Goal: Check status: Check status

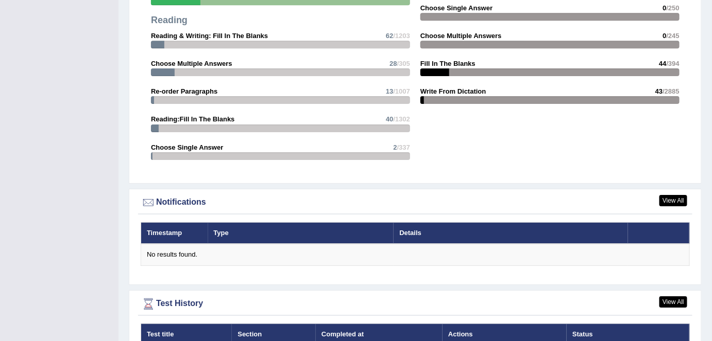
scroll to position [1136, 0]
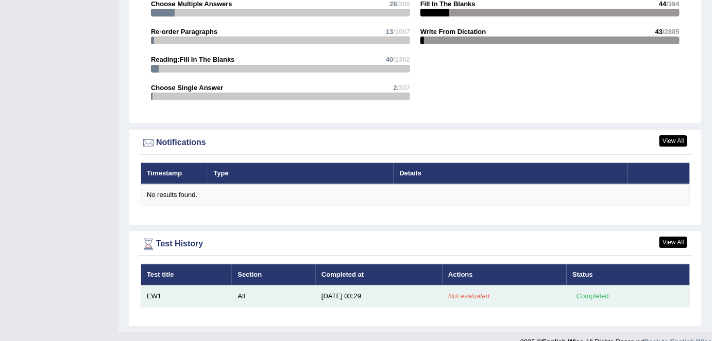
click at [471, 293] on em "Not evaluated" at bounding box center [468, 297] width 41 height 8
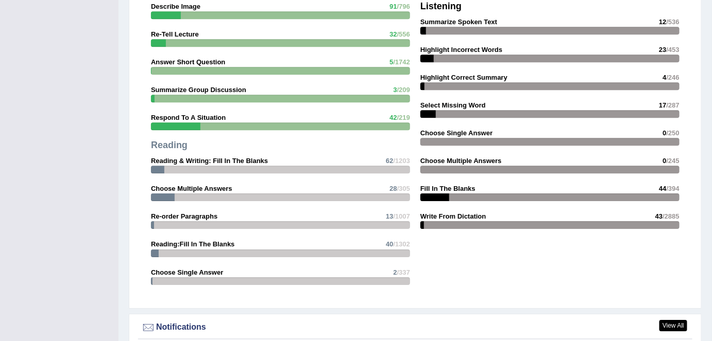
scroll to position [949, 0]
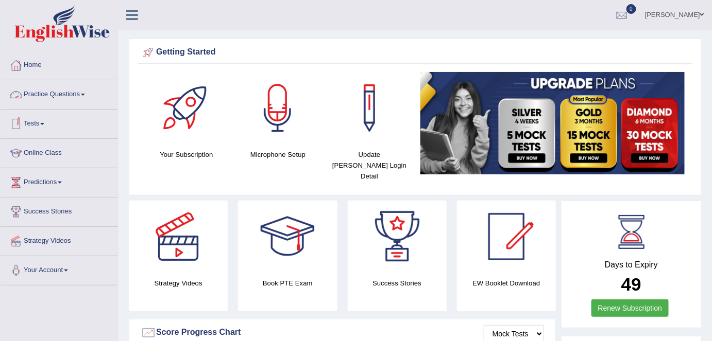
click at [40, 125] on link "Tests" at bounding box center [59, 123] width 117 height 26
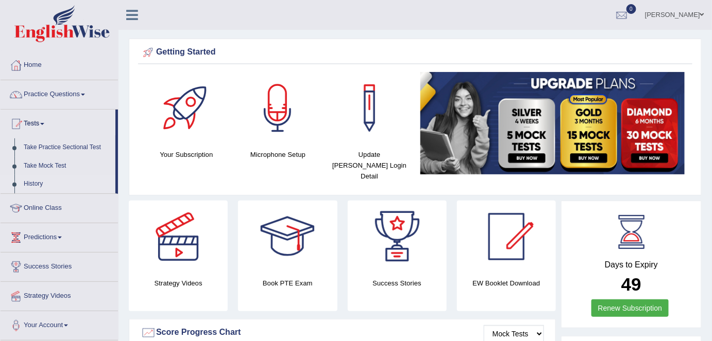
click at [33, 185] on link "History" at bounding box center [67, 184] width 96 height 19
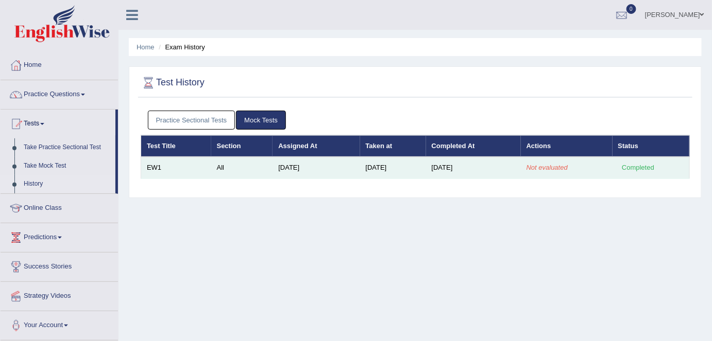
click at [536, 168] on em "Not evaluated" at bounding box center [546, 168] width 41 height 8
click at [635, 169] on div "Completed" at bounding box center [638, 168] width 40 height 11
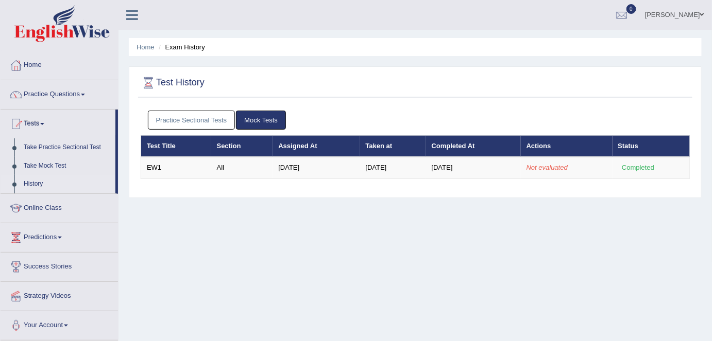
click at [63, 234] on link "Predictions" at bounding box center [59, 237] width 117 height 26
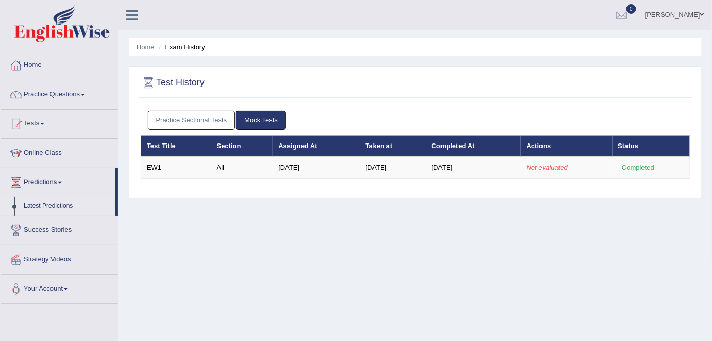
click at [64, 208] on link "Latest Predictions" at bounding box center [67, 206] width 96 height 19
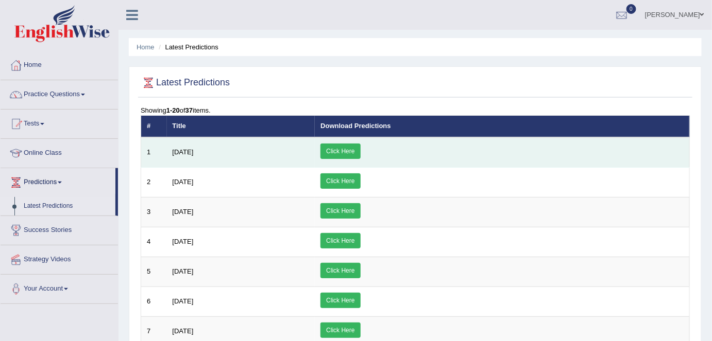
click at [360, 152] on link "Click Here" at bounding box center [340, 151] width 40 height 15
